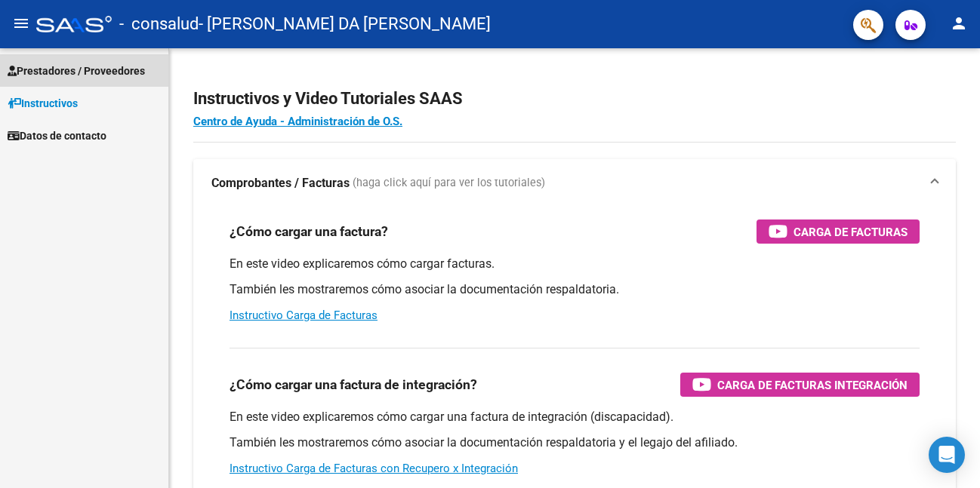
click at [128, 63] on span "Prestadores / Proveedores" at bounding box center [76, 71] width 137 height 17
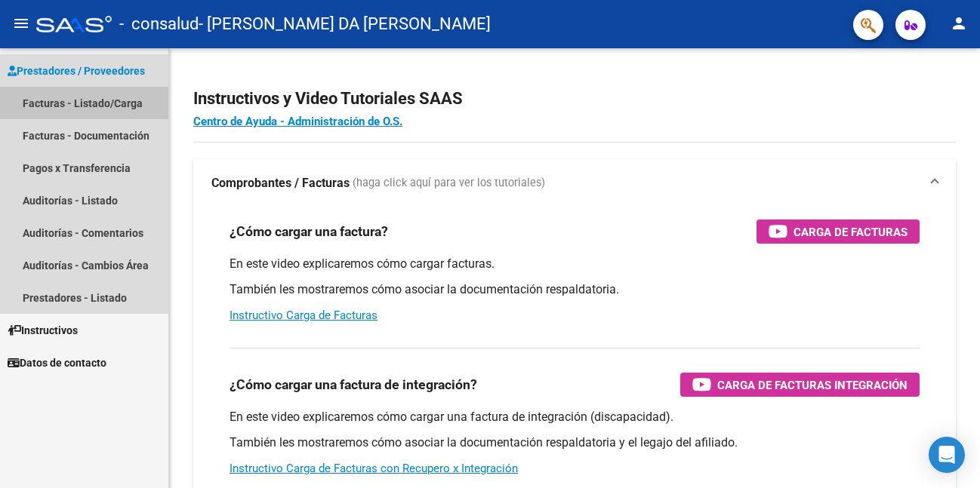
click at [82, 99] on link "Facturas - Listado/Carga" at bounding box center [84, 103] width 168 height 32
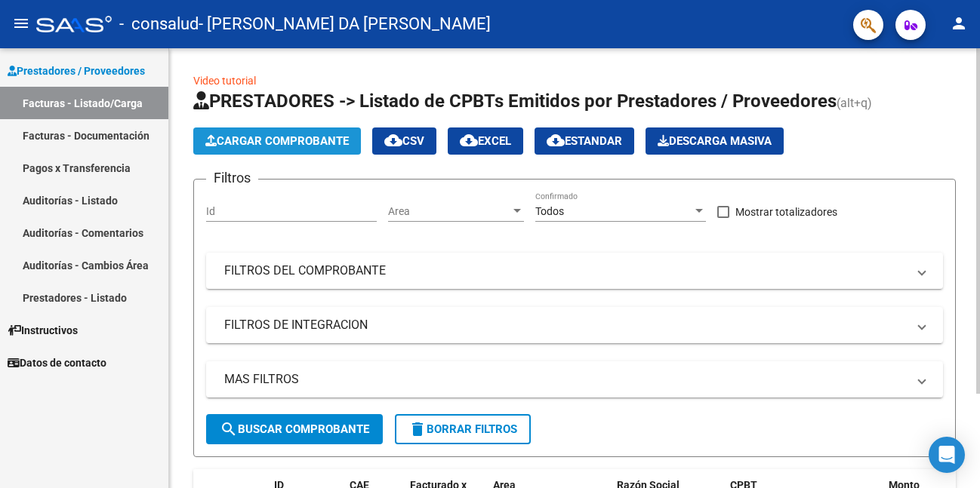
click at [293, 136] on span "Cargar Comprobante" at bounding box center [276, 141] width 143 height 14
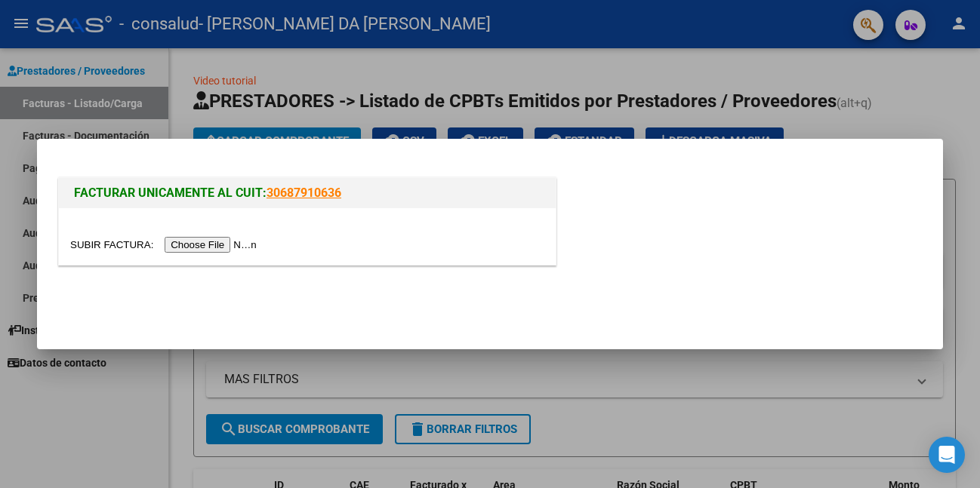
click at [210, 245] on input "file" at bounding box center [165, 245] width 191 height 16
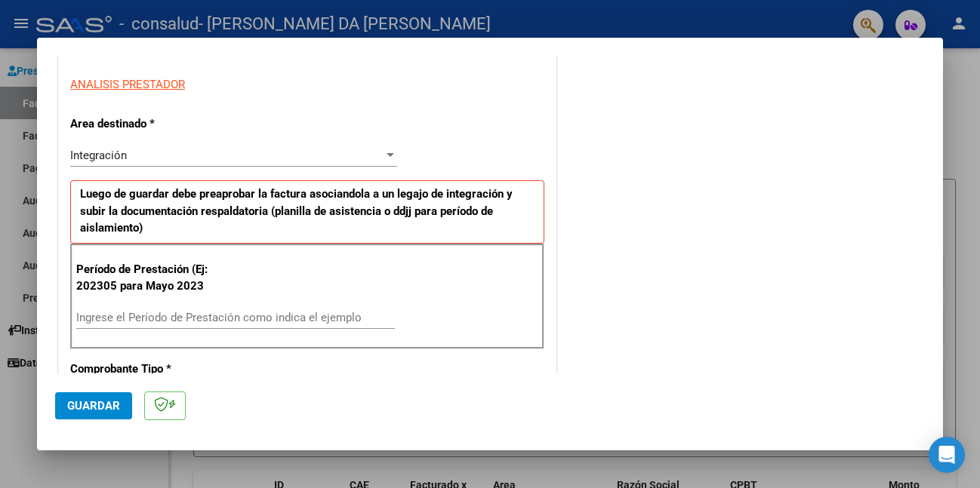
scroll to position [302, 0]
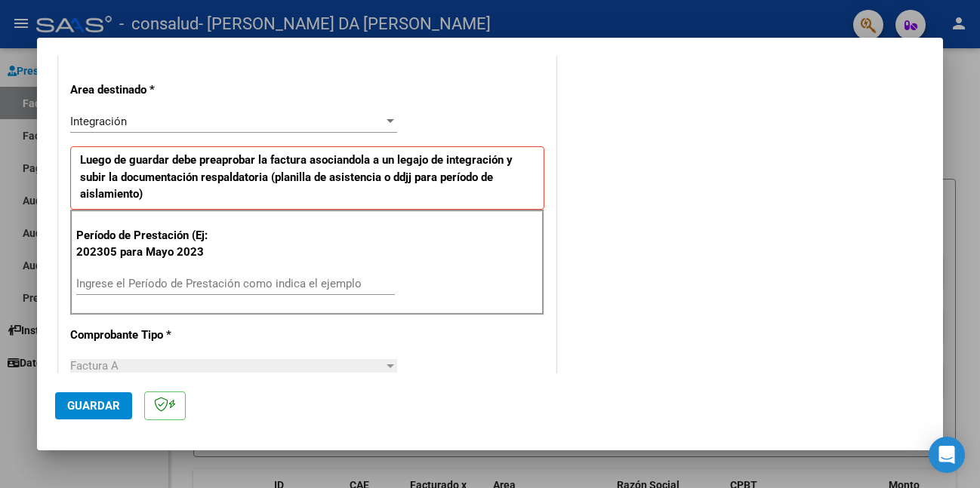
click at [171, 279] on input "Ingrese el Período de Prestación como indica el ejemplo" at bounding box center [235, 284] width 319 height 14
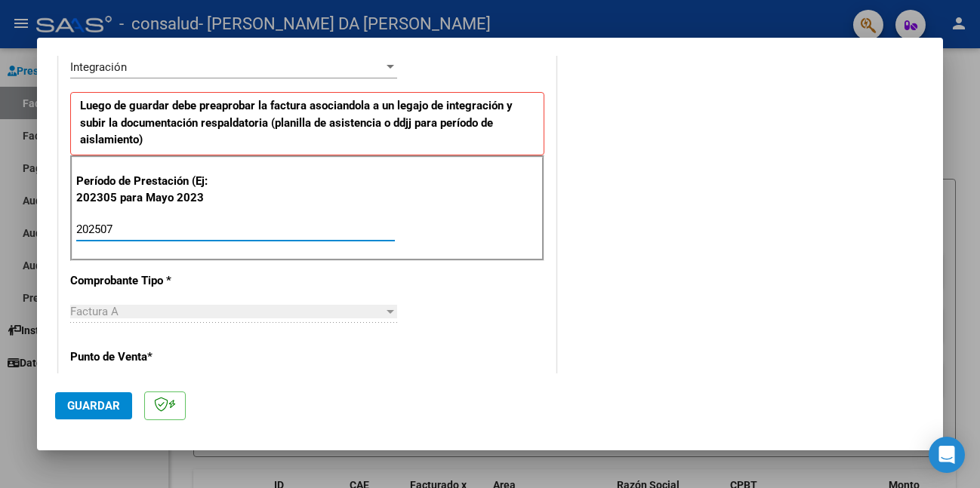
scroll to position [377, 0]
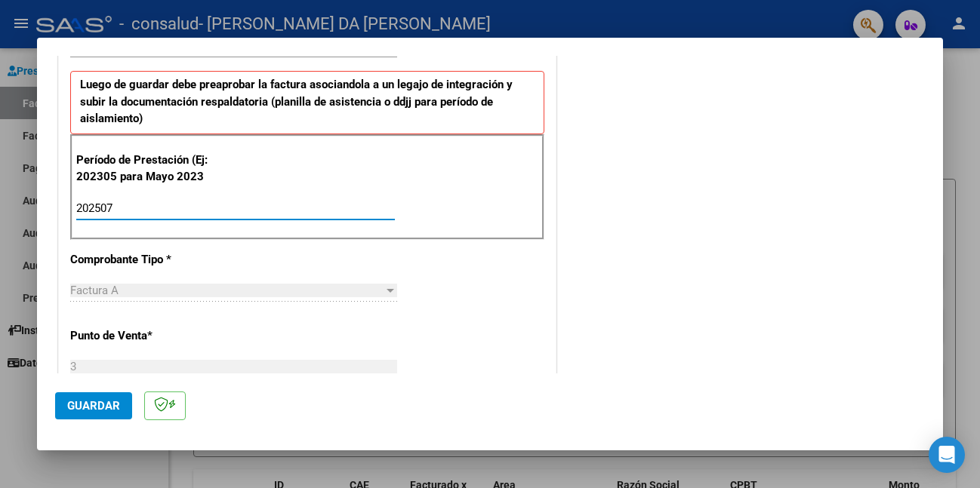
type input "202507"
click at [106, 400] on span "Guardar" at bounding box center [93, 406] width 53 height 14
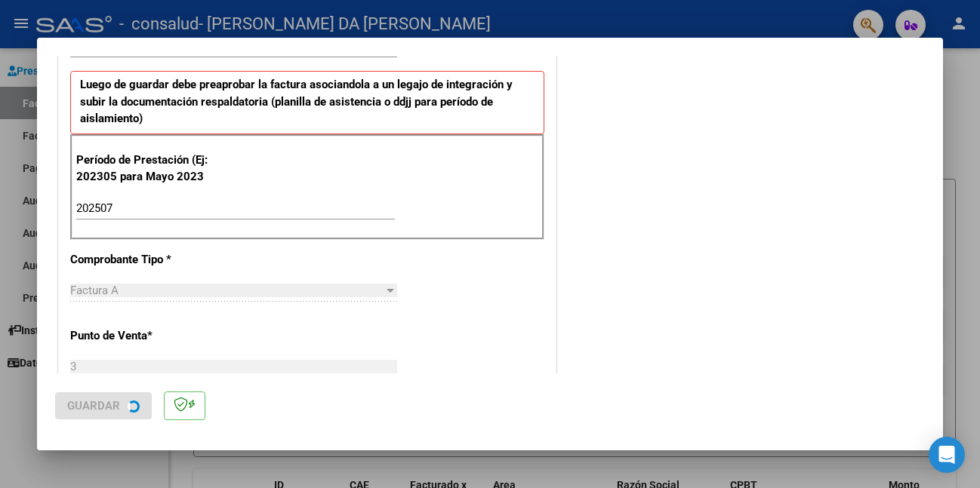
scroll to position [0, 0]
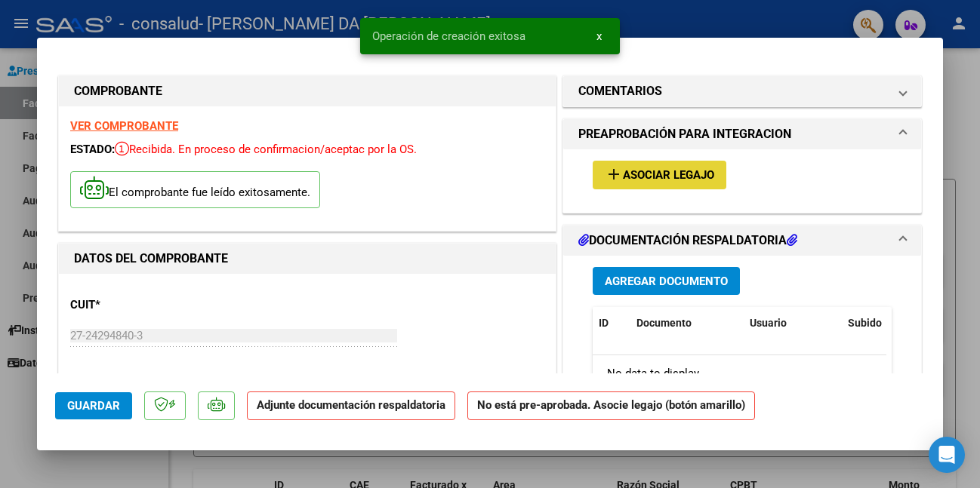
click at [689, 175] on span "Asociar Legajo" at bounding box center [668, 176] width 91 height 14
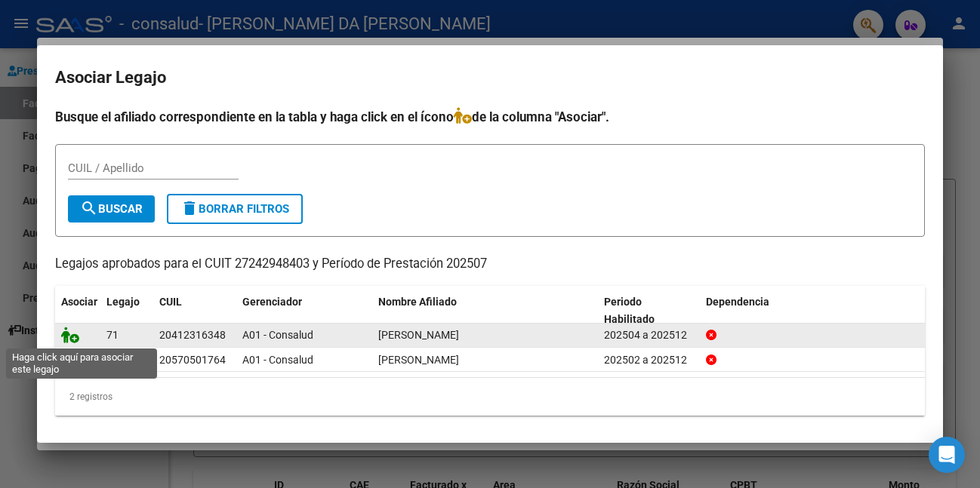
click at [62, 333] on icon at bounding box center [70, 335] width 18 height 17
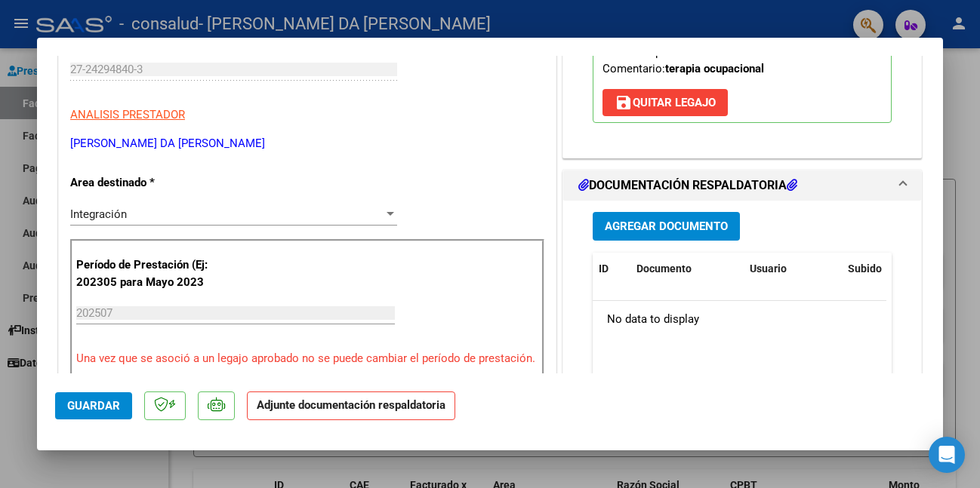
scroll to position [302, 0]
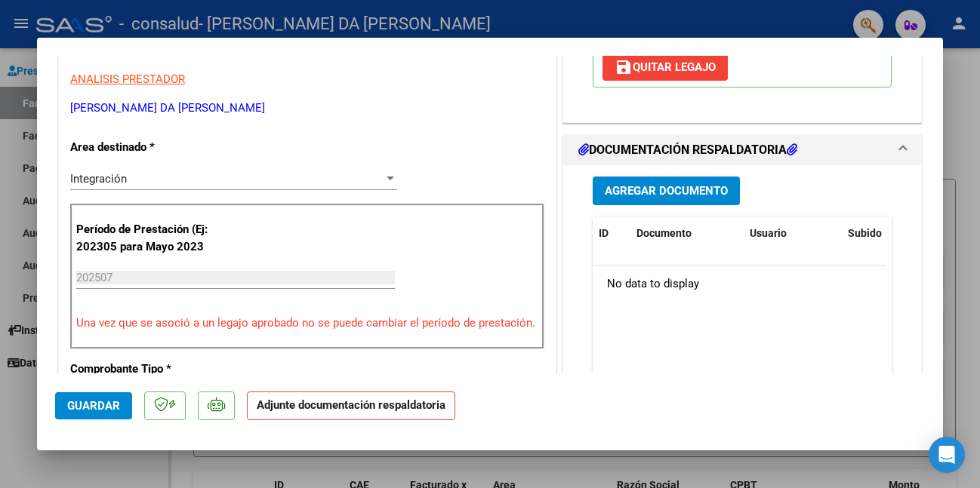
click at [711, 195] on span "Agregar Documento" at bounding box center [666, 192] width 123 height 14
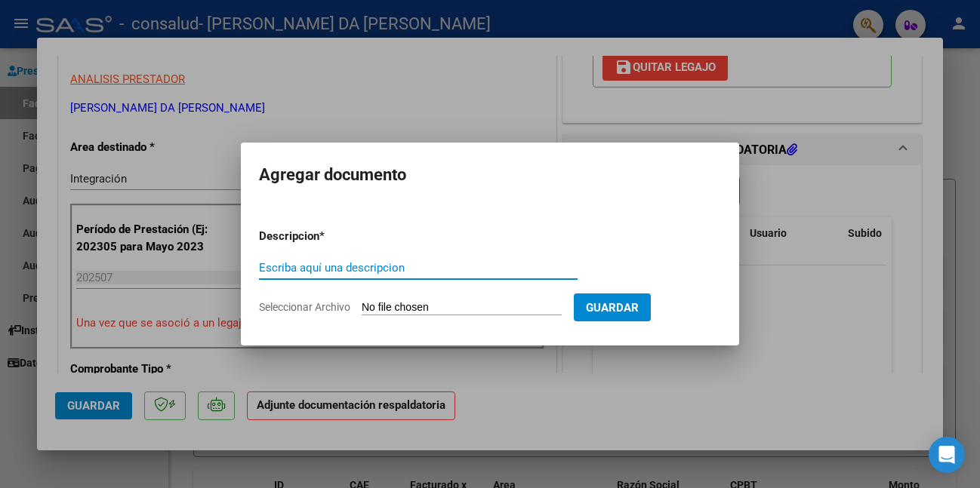
click at [350, 264] on input "Escriba aquí una descripcion" at bounding box center [418, 268] width 319 height 14
type input "Asistencia"
click at [427, 293] on div "Asistencia Escriba aquí una descripcion" at bounding box center [418, 275] width 319 height 37
click at [427, 306] on input "Seleccionar Archivo" at bounding box center [462, 308] width 200 height 14
type input "C:\fakepath\Asistencia TO [DATE]_Atienza.pdf"
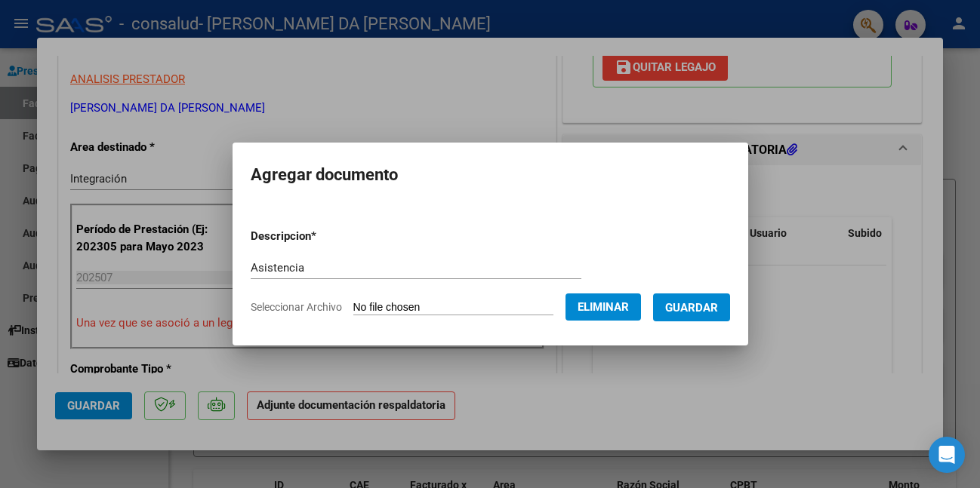
click at [693, 302] on span "Guardar" at bounding box center [691, 308] width 53 height 14
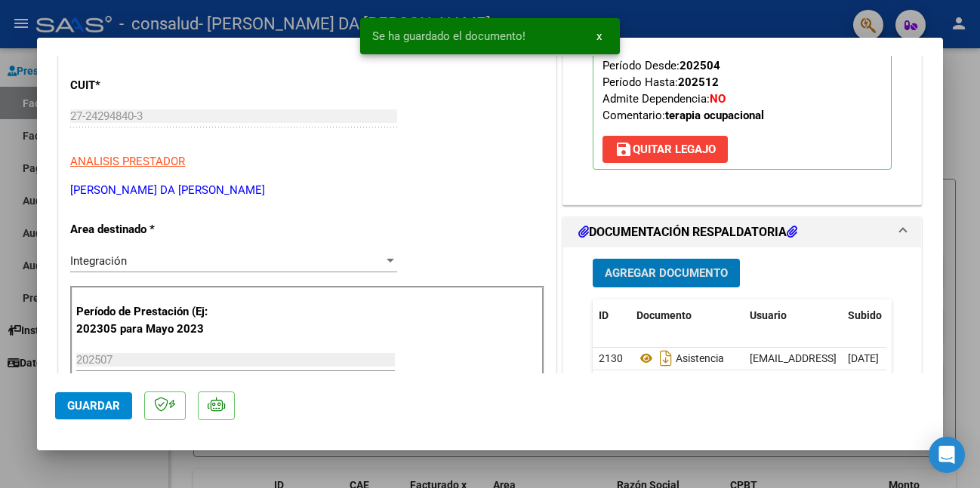
scroll to position [0, 0]
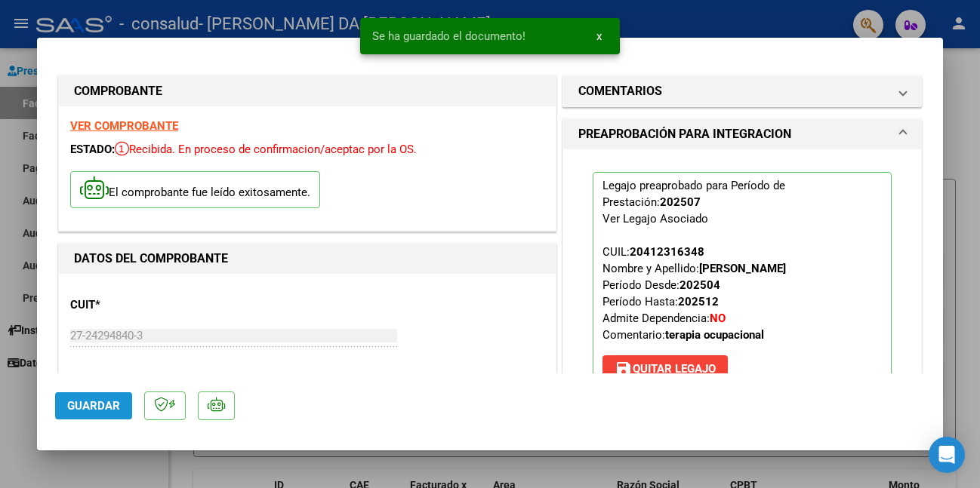
click at [106, 408] on span "Guardar" at bounding box center [93, 406] width 53 height 14
click at [305, 466] on div at bounding box center [490, 244] width 980 height 488
type input "$ 0,00"
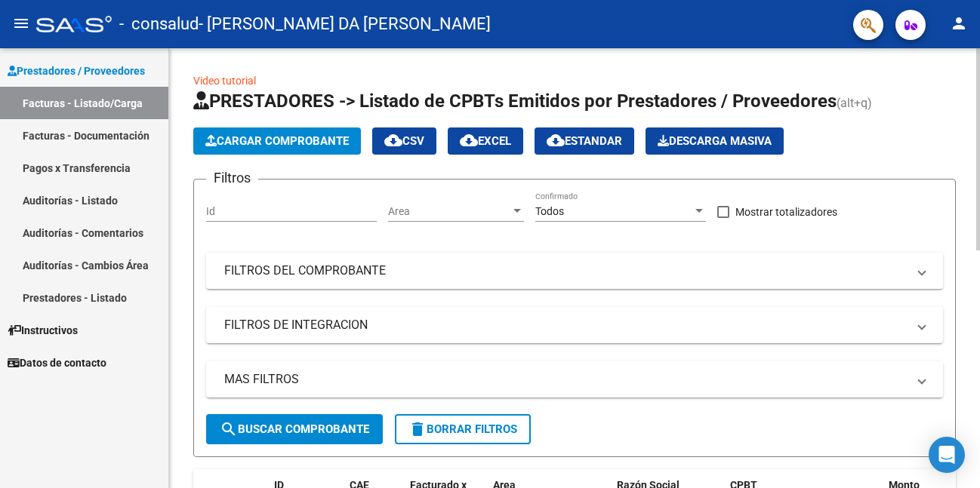
click at [305, 142] on span "Cargar Comprobante" at bounding box center [276, 141] width 143 height 14
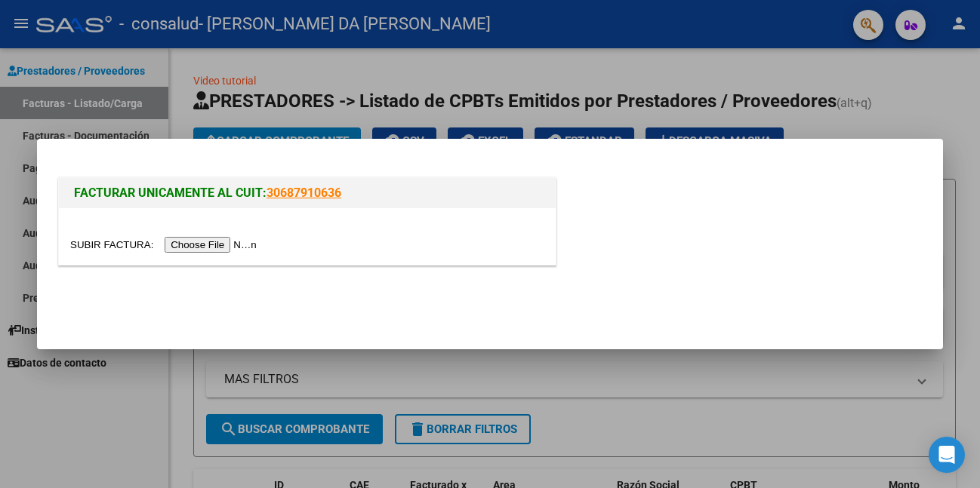
click at [229, 242] on input "file" at bounding box center [165, 245] width 191 height 16
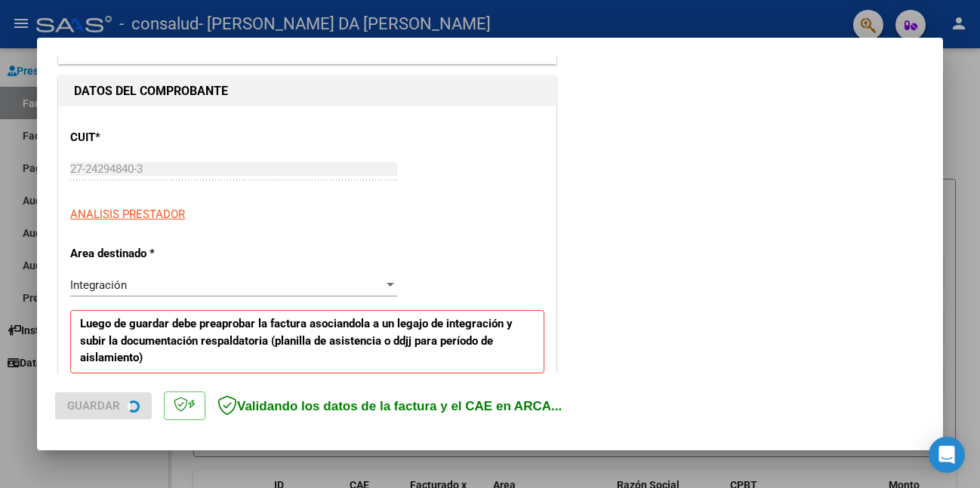
scroll to position [377, 0]
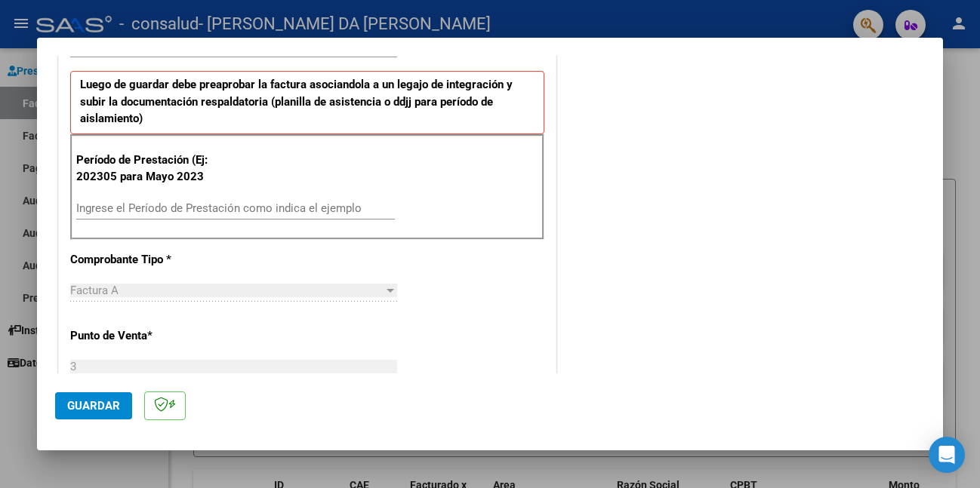
click at [137, 202] on input "Ingrese el Período de Prestación como indica el ejemplo" at bounding box center [235, 209] width 319 height 14
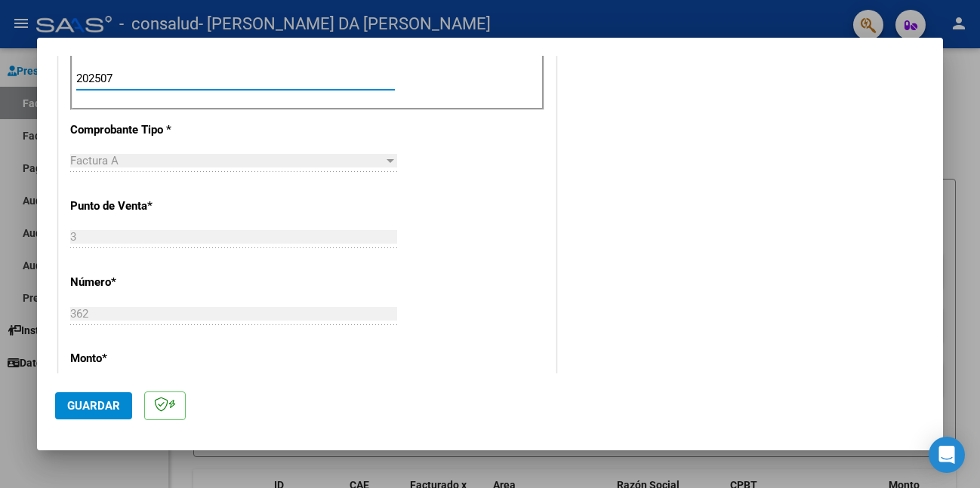
scroll to position [528, 0]
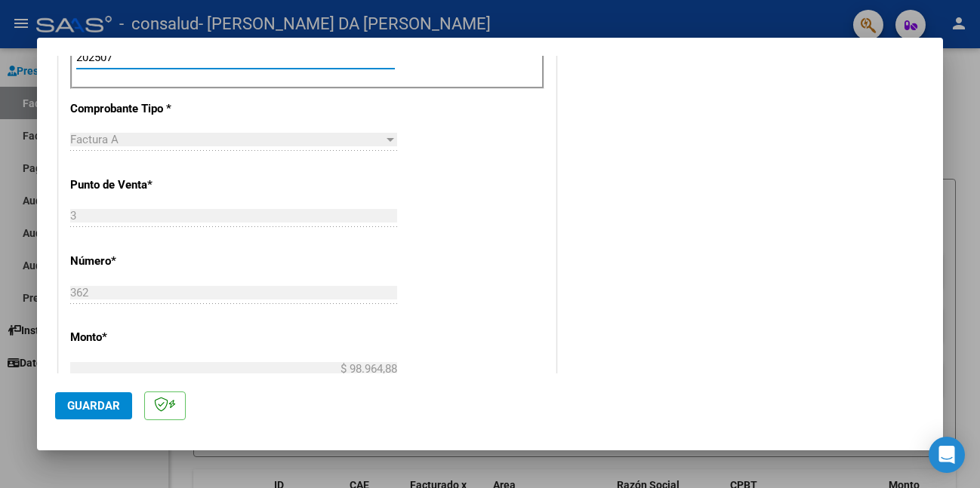
type input "202507"
click at [95, 405] on span "Guardar" at bounding box center [93, 406] width 53 height 14
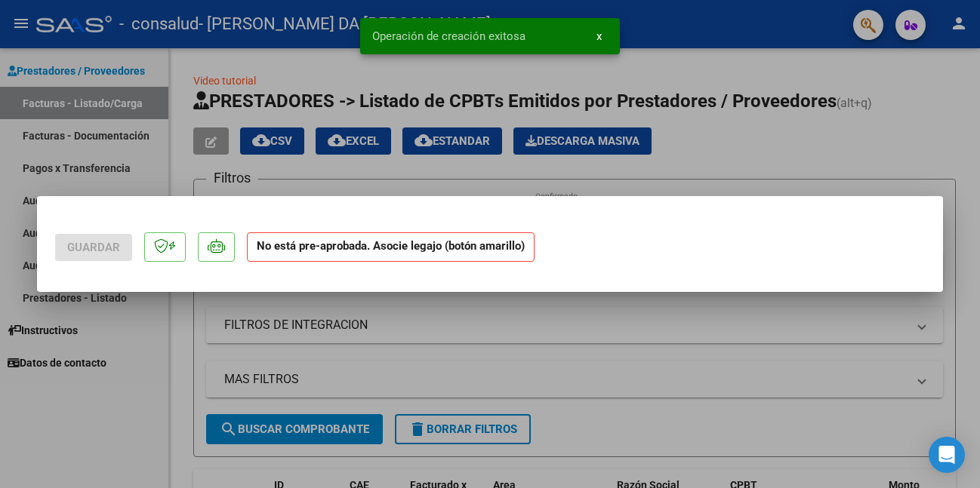
scroll to position [0, 0]
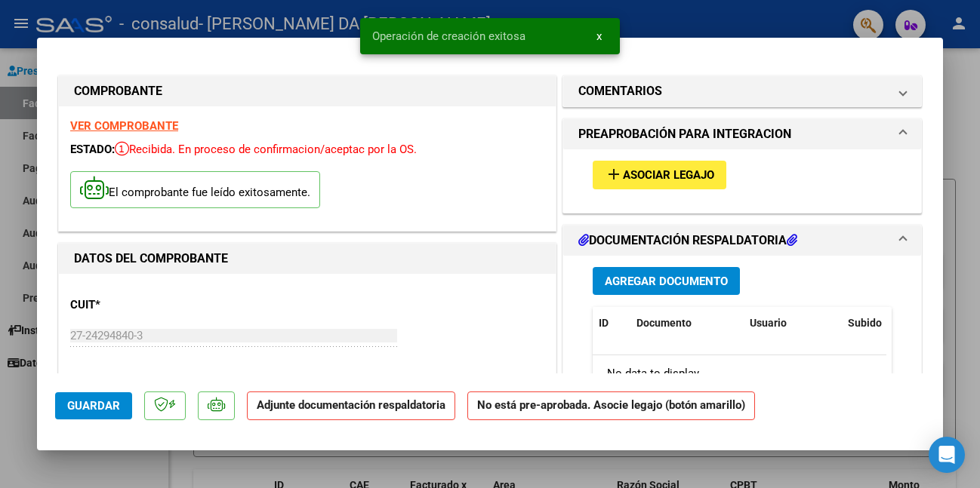
click at [686, 172] on span "Asociar Legajo" at bounding box center [668, 176] width 91 height 14
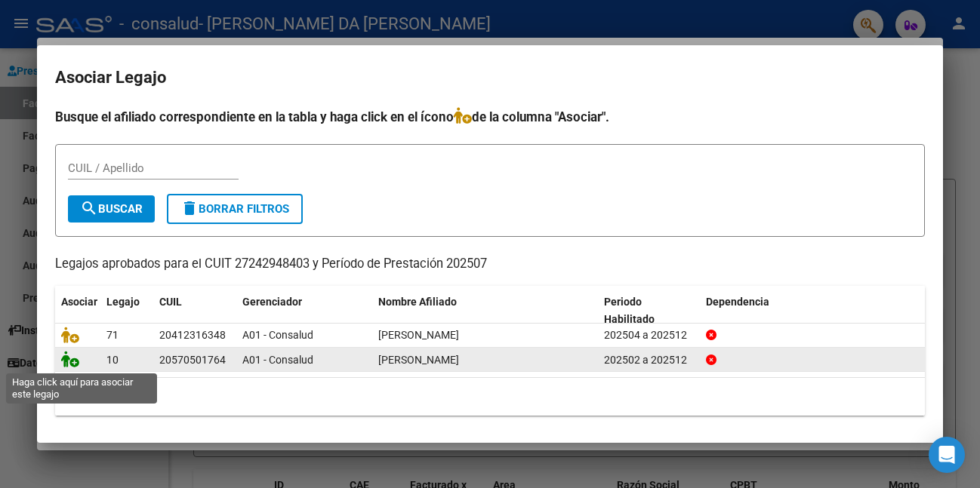
click at [75, 362] on icon at bounding box center [70, 359] width 18 height 17
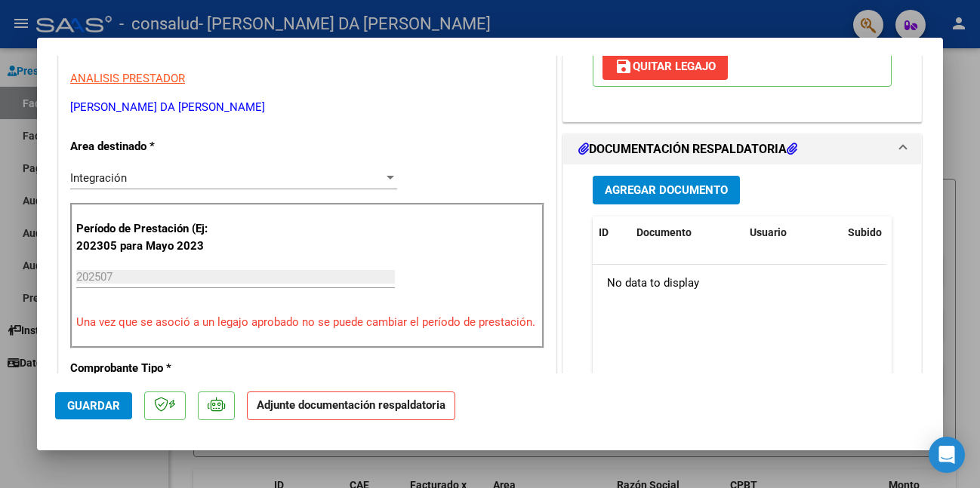
scroll to position [302, 0]
click at [671, 182] on button "Agregar Documento" at bounding box center [665, 191] width 147 height 28
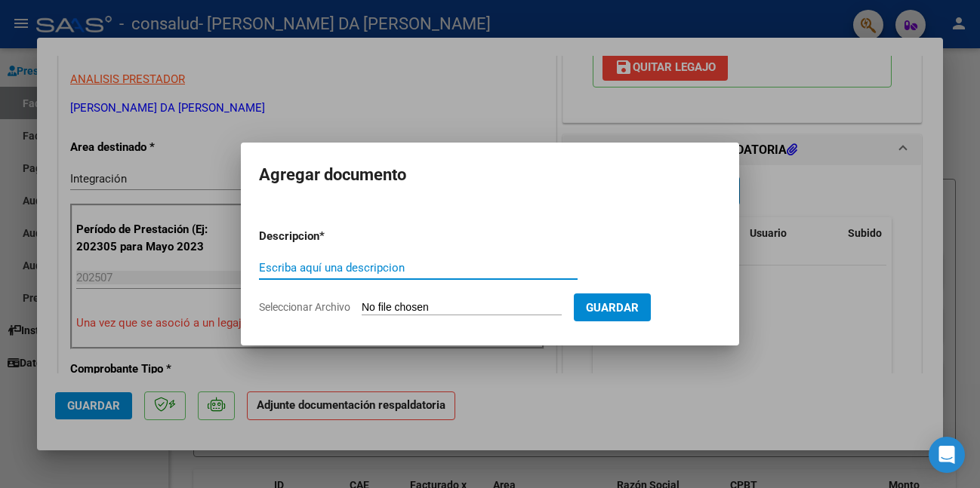
click at [314, 270] on input "Escriba aquí una descripcion" at bounding box center [418, 268] width 319 height 14
type input "Asistencia"
click at [457, 301] on input "Seleccionar Archivo" at bounding box center [462, 308] width 200 height 14
type input "C:\fakepath\Asistencia TO [DATE]_Bernal.pdf"
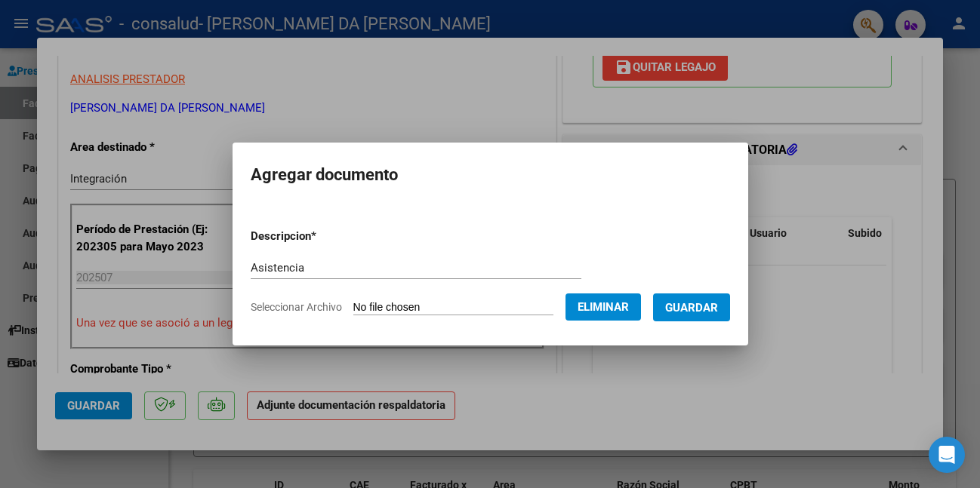
click at [709, 313] on span "Guardar" at bounding box center [691, 308] width 53 height 14
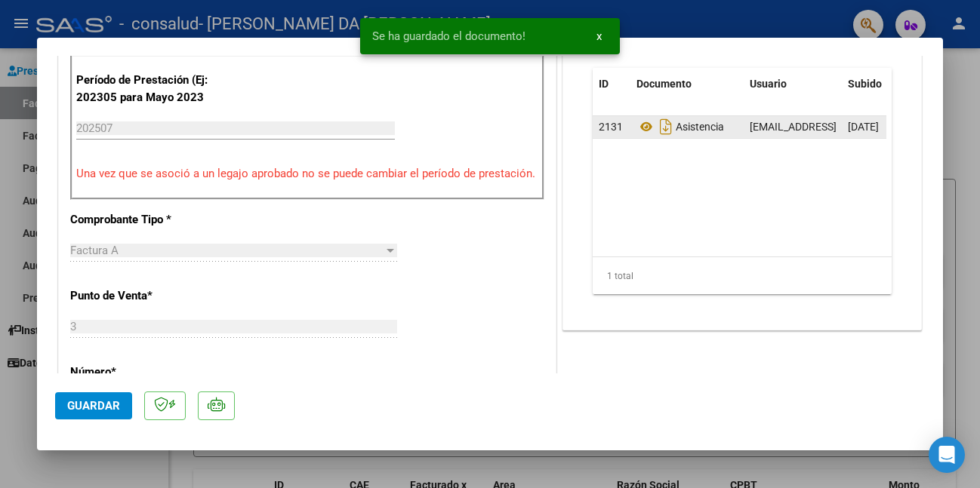
scroll to position [453, 0]
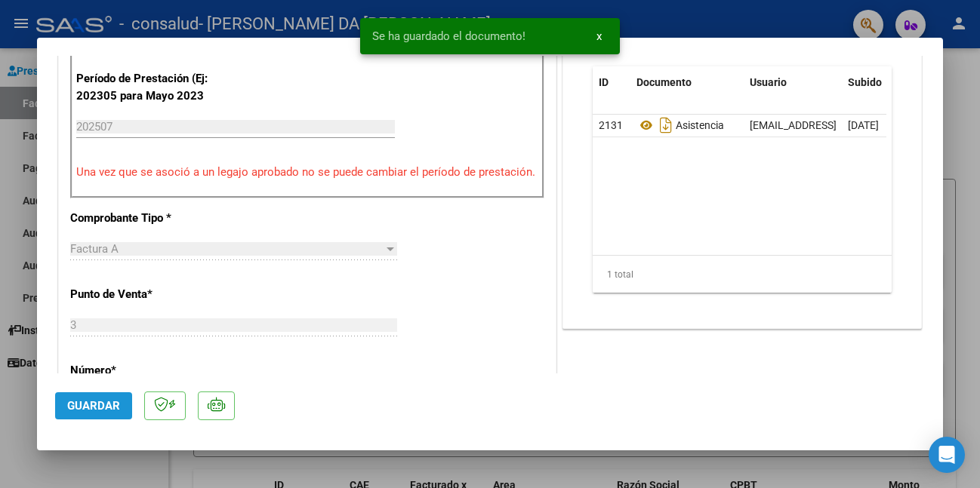
click at [95, 399] on span "Guardar" at bounding box center [93, 406] width 53 height 14
click at [962, 80] on div at bounding box center [490, 244] width 980 height 488
type input "$ 0,00"
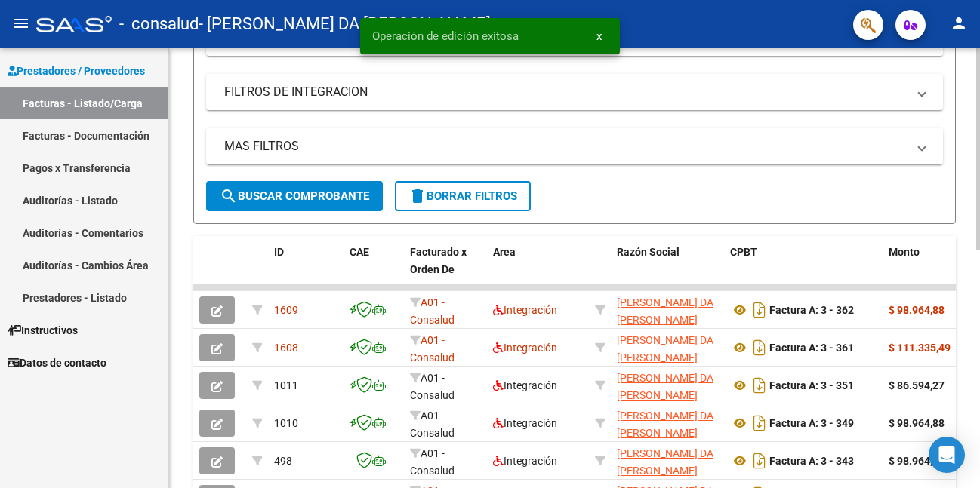
scroll to position [226, 0]
